Goal: Find specific page/section: Find specific page/section

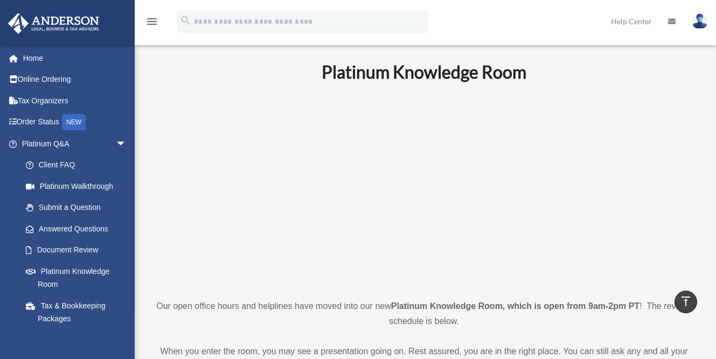
scroll to position [422, 0]
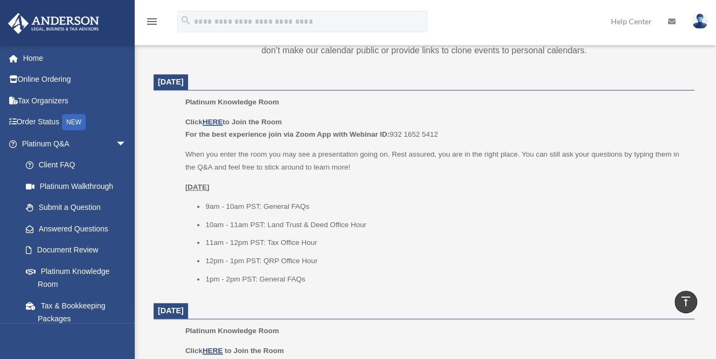
click at [185, 184] on u "[DATE]" at bounding box center [197, 187] width 24 height 8
click at [210, 187] on u "[DATE]" at bounding box center [197, 187] width 24 height 8
click at [183, 184] on ul "Platinum Knowledge Room Click HERE to Join the Room For the best experience joi…" at bounding box center [424, 194] width 526 height 197
click at [183, 186] on ul "Platinum Knowledge Room Click HERE to Join the Room For the best experience joi…" at bounding box center [424, 194] width 526 height 197
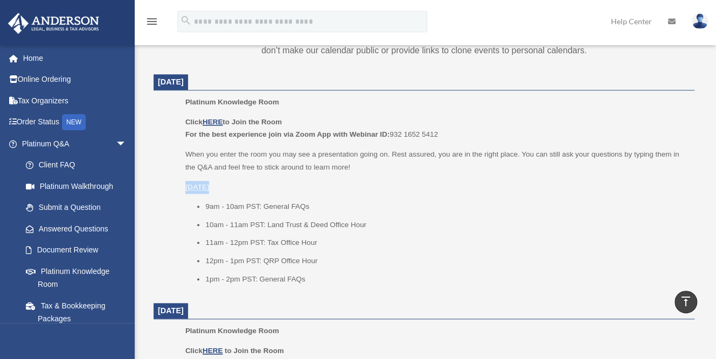
click at [183, 186] on ul "Platinum Knowledge Room Click HERE to Join the Room For the best experience joi…" at bounding box center [424, 194] width 526 height 197
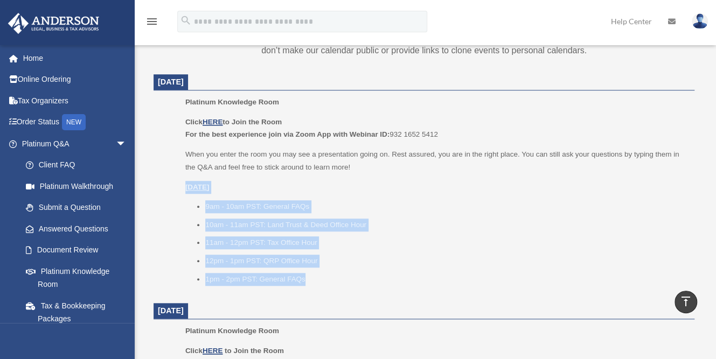
drag, startPoint x: 185, startPoint y: 187, endPoint x: 319, endPoint y: 275, distance: 160.3
click at [319, 275] on div "Click HERE to Join the Room For the best experience join via Zoom App with Webi…" at bounding box center [435, 201] width 501 height 170
copy div "[DATE] 9am - 10am PST: General FAQs 10am - 11am PST: Land Trust & Deed Office H…"
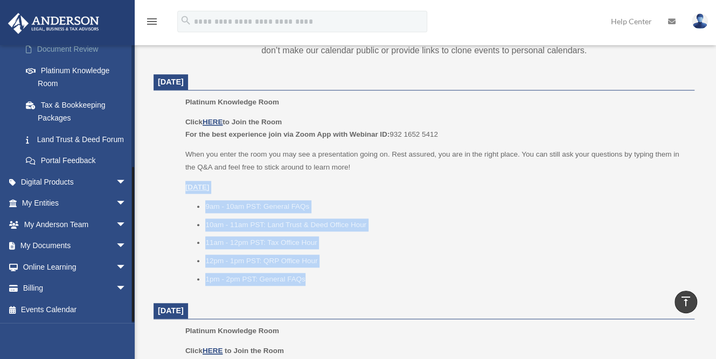
scroll to position [212, 0]
click at [116, 204] on span "arrow_drop_down" at bounding box center [127, 204] width 22 height 22
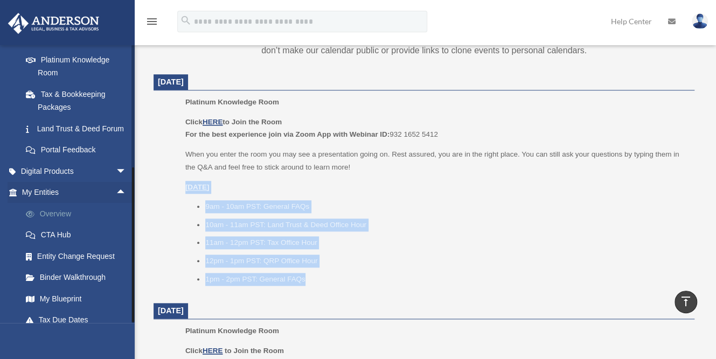
click at [93, 222] on link "Overview" at bounding box center [79, 214] width 128 height 22
click at [73, 224] on link "Overview" at bounding box center [79, 214] width 128 height 22
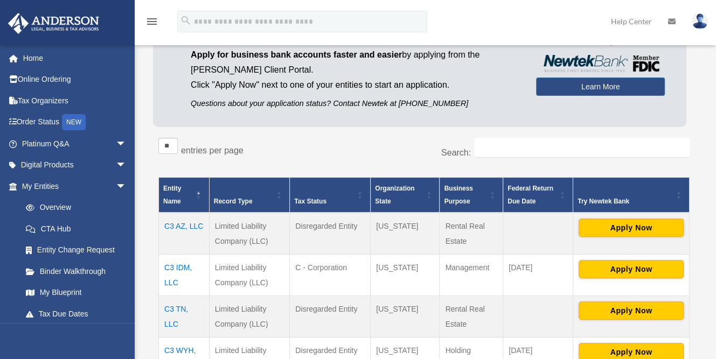
scroll to position [91, 0]
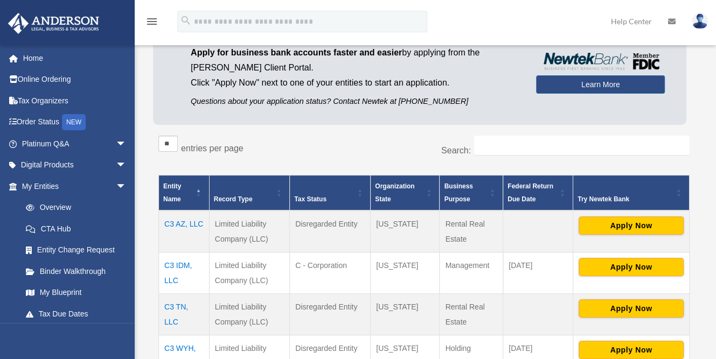
click at [183, 263] on td "C3 IDM, LLC" at bounding box center [184, 273] width 51 height 41
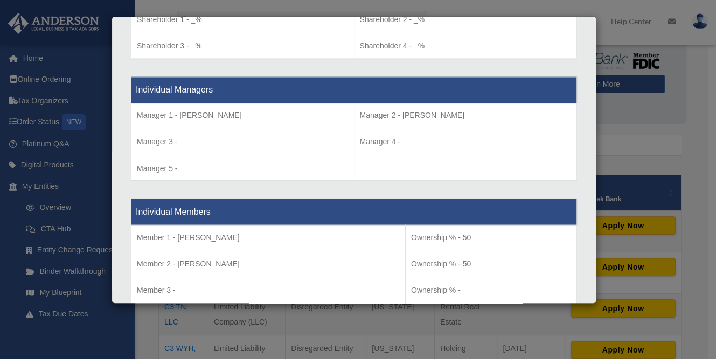
scroll to position [958, 0]
